Goal: Information Seeking & Learning: Learn about a topic

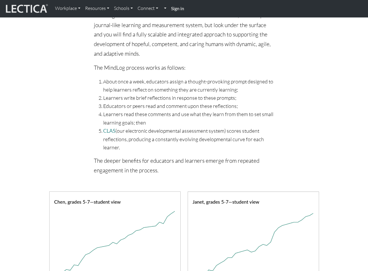
scroll to position [466, 0]
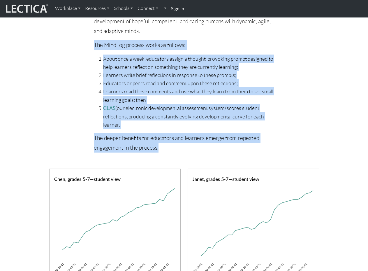
drag, startPoint x: 94, startPoint y: 54, endPoint x: 258, endPoint y: 154, distance: 192.8
click at [258, 154] on div "I believe that, as a species, humans have the capacity to address the highly co…" at bounding box center [184, 56] width 188 height 202
click at [61, 104] on div "I believe that, as a species, humans have the capacity to address the highly co…" at bounding box center [184, 59] width 375 height 209
click at [181, 79] on li "Learners write brief reflections in response to these prompts;" at bounding box center [188, 75] width 171 height 8
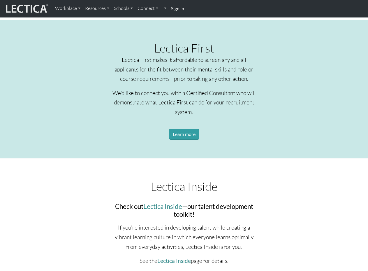
scroll to position [670, 0]
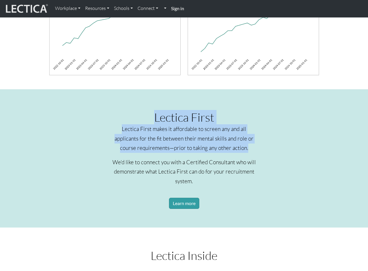
drag, startPoint x: 151, startPoint y: 120, endPoint x: 253, endPoint y: 161, distance: 110.0
click at [253, 161] on div "Lectica First Lectica First makes it affordable to screen any and all applicant…" at bounding box center [184, 166] width 156 height 112
click at [253, 153] on p "Lectica First makes it affordable to screen any and all applicants for the fit …" at bounding box center [183, 138] width 149 height 29
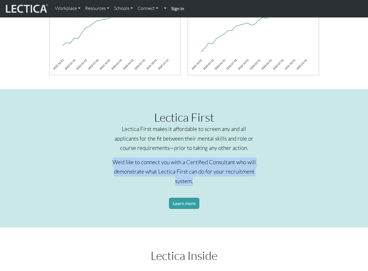
drag, startPoint x: 113, startPoint y: 171, endPoint x: 229, endPoint y: 193, distance: 118.3
click at [229, 193] on div "Lectica First Lectica First makes it affordable to screen any and all applicant…" at bounding box center [184, 166] width 156 height 112
click at [229, 186] on p "We'd like to connect you with a Certified Consultant who will demonstrate what …" at bounding box center [183, 171] width 149 height 29
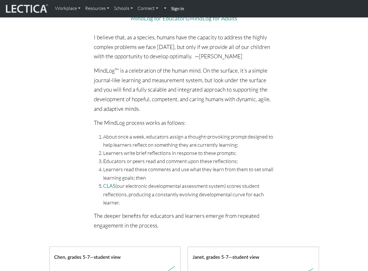
scroll to position [349, 0]
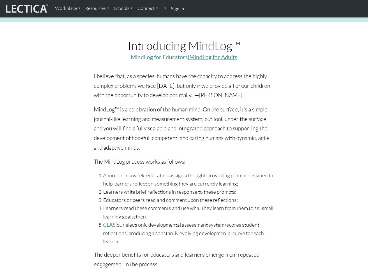
click at [219, 60] on link "MindLog for Adults" at bounding box center [213, 57] width 48 height 7
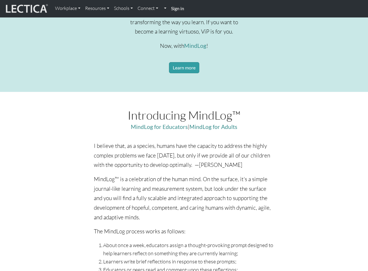
scroll to position [320, 0]
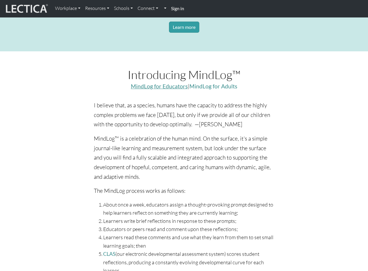
click at [161, 89] on link "MindLog for Educators" at bounding box center [159, 86] width 57 height 7
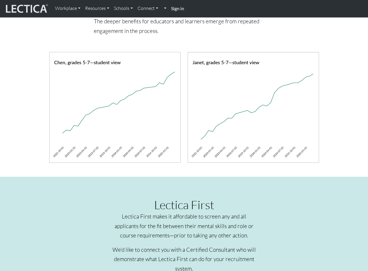
scroll to position [844, 0]
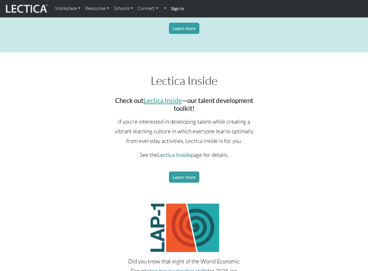
click at [161, 104] on link "Lectica Inside" at bounding box center [162, 100] width 39 height 8
click at [169, 158] on link "Lectica Inside" at bounding box center [173, 154] width 33 height 7
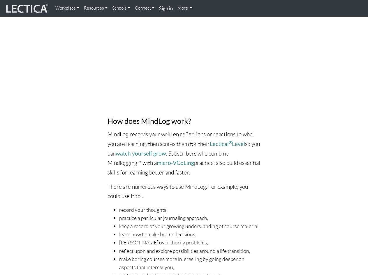
scroll to position [379, 0]
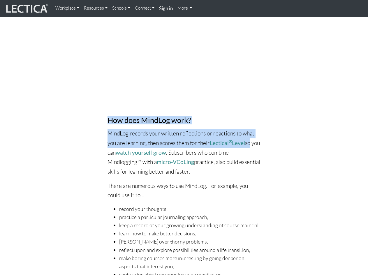
drag, startPoint x: 99, startPoint y: 108, endPoint x: 267, endPoint y: 137, distance: 170.5
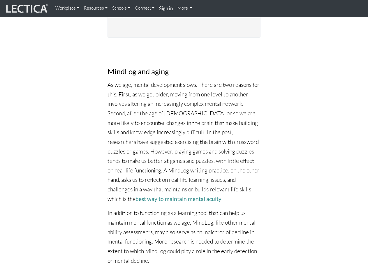
scroll to position [1834, 0]
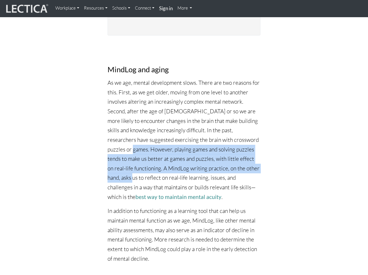
drag, startPoint x: 108, startPoint y: 103, endPoint x: 260, endPoint y: 122, distance: 152.9
click at [260, 122] on p "As we age, mental development slows. There are two reasons for this. First, as …" at bounding box center [183, 139] width 153 height 123
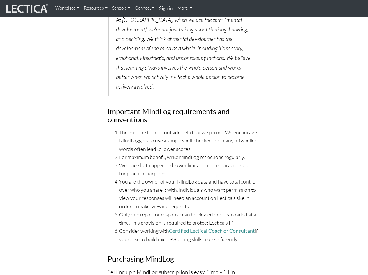
scroll to position [2475, 0]
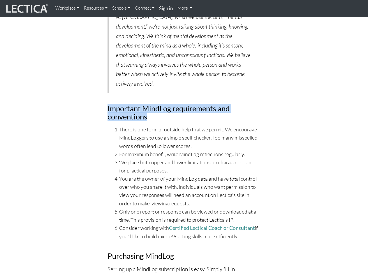
drag, startPoint x: 97, startPoint y: 50, endPoint x: 211, endPoint y: 60, distance: 114.9
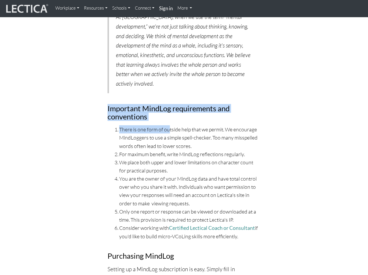
drag, startPoint x: 100, startPoint y: 54, endPoint x: 170, endPoint y: 68, distance: 70.8
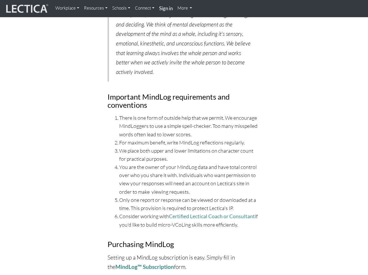
scroll to position [2504, 0]
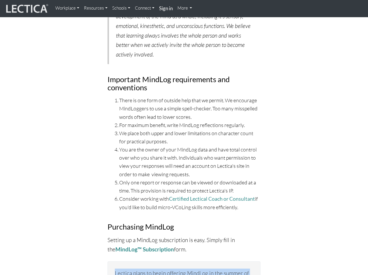
drag, startPoint x: 115, startPoint y: 218, endPoint x: 183, endPoint y: 252, distance: 76.8
drag, startPoint x: 114, startPoint y: 217, endPoint x: 185, endPoint y: 247, distance: 76.7
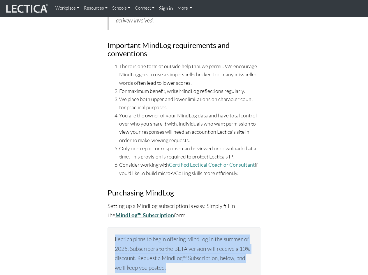
scroll to position [2533, 0]
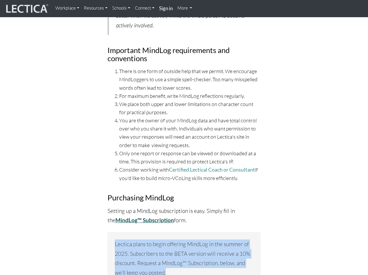
click at [137, 217] on strong "MindLog™ Subscription" at bounding box center [144, 220] width 59 height 7
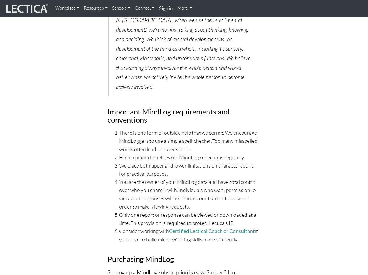
scroll to position [2446, 0]
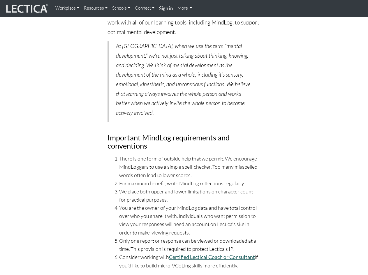
click at [211, 254] on link "Certified Lectical Coach or Consultant" at bounding box center [212, 257] width 86 height 6
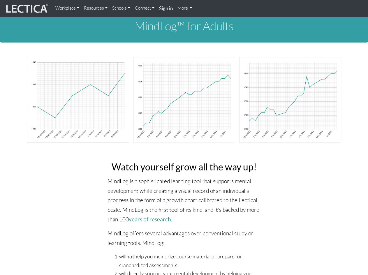
scroll to position [0, 0]
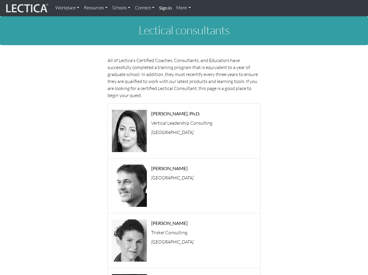
click at [102, 7] on link "Resources" at bounding box center [96, 7] width 28 height 11
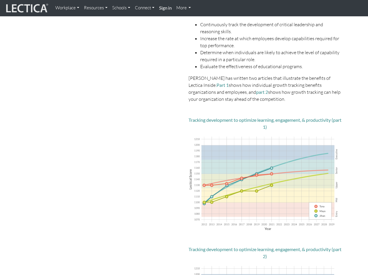
scroll to position [87, 0]
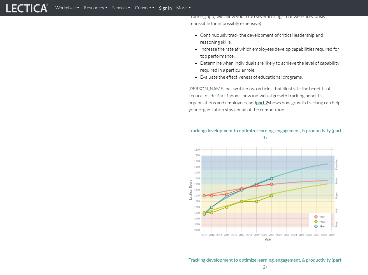
click at [256, 101] on link "part 2" at bounding box center [262, 103] width 12 height 6
click at [216, 95] on link "Part 1" at bounding box center [222, 96] width 12 height 6
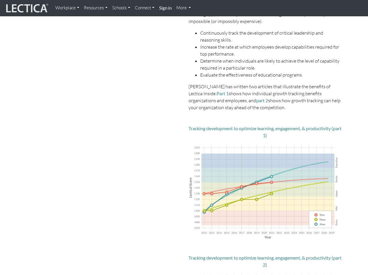
scroll to position [0, 0]
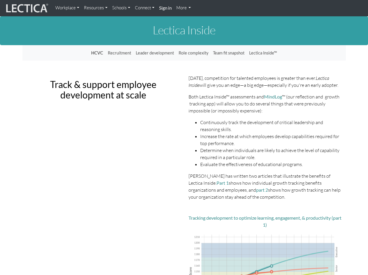
click at [96, 52] on link "HCVC" at bounding box center [97, 52] width 17 height 11
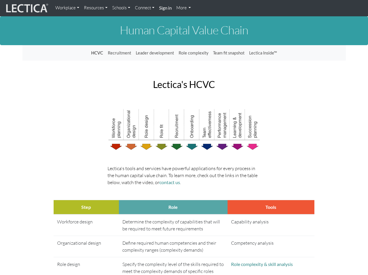
click at [136, 166] on p "Lectica's tools and services have powerful applications for every process in th…" at bounding box center [183, 175] width 153 height 21
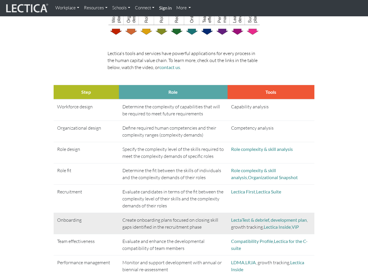
scroll to position [116, 0]
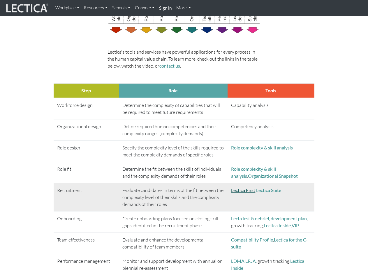
click at [236, 191] on link "Lectica First" at bounding box center [243, 190] width 24 height 6
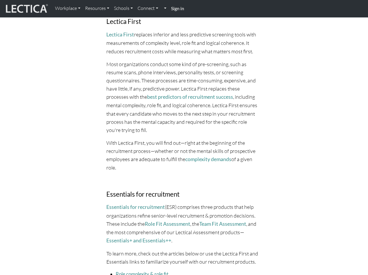
scroll to position [635, 0]
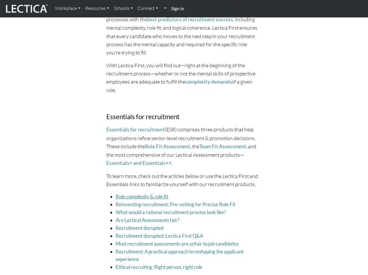
click at [132, 193] on link "Role complexity & role fit" at bounding box center [142, 196] width 53 height 6
